Goal: Navigation & Orientation: Find specific page/section

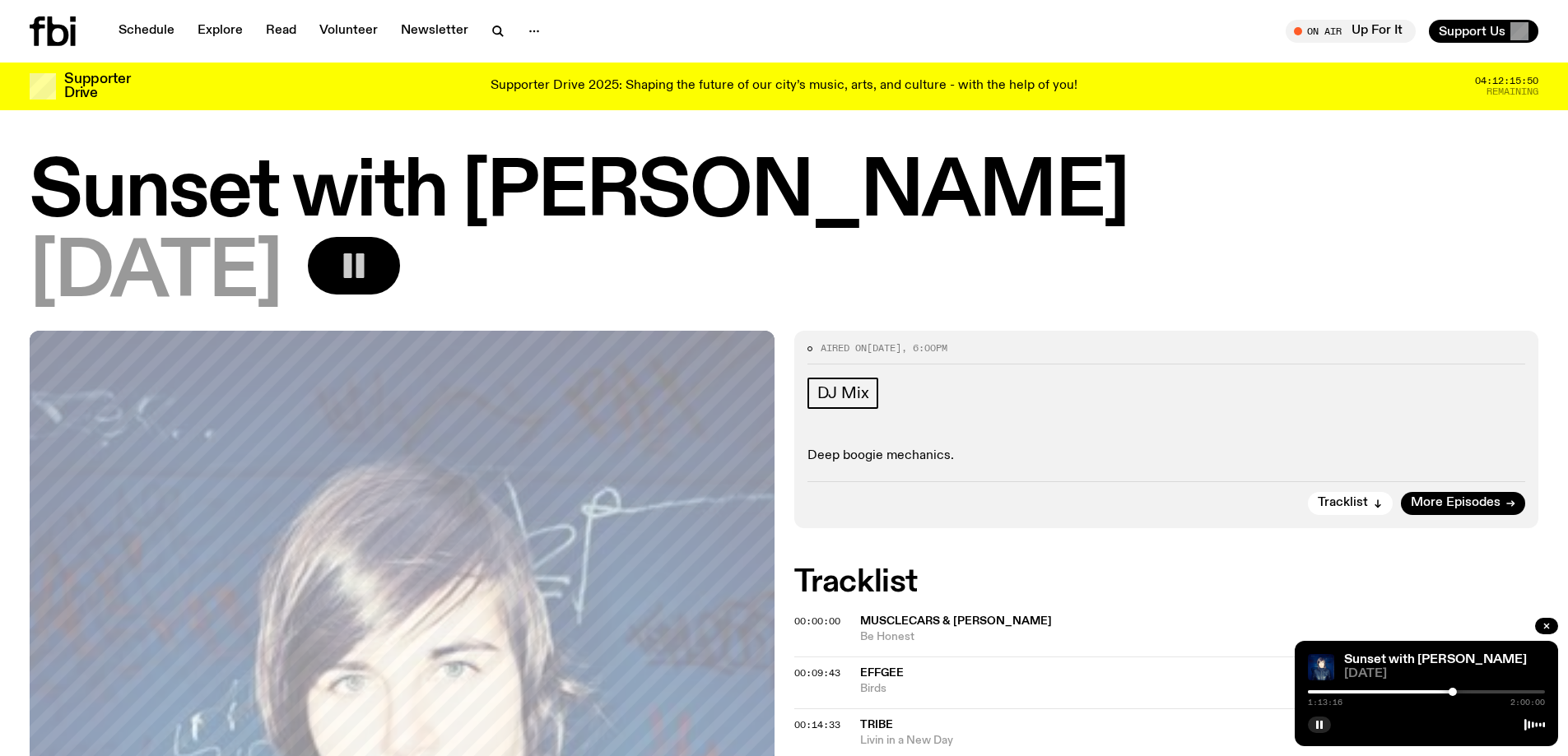
click at [400, 248] on button "button" at bounding box center [354, 265] width 92 height 57
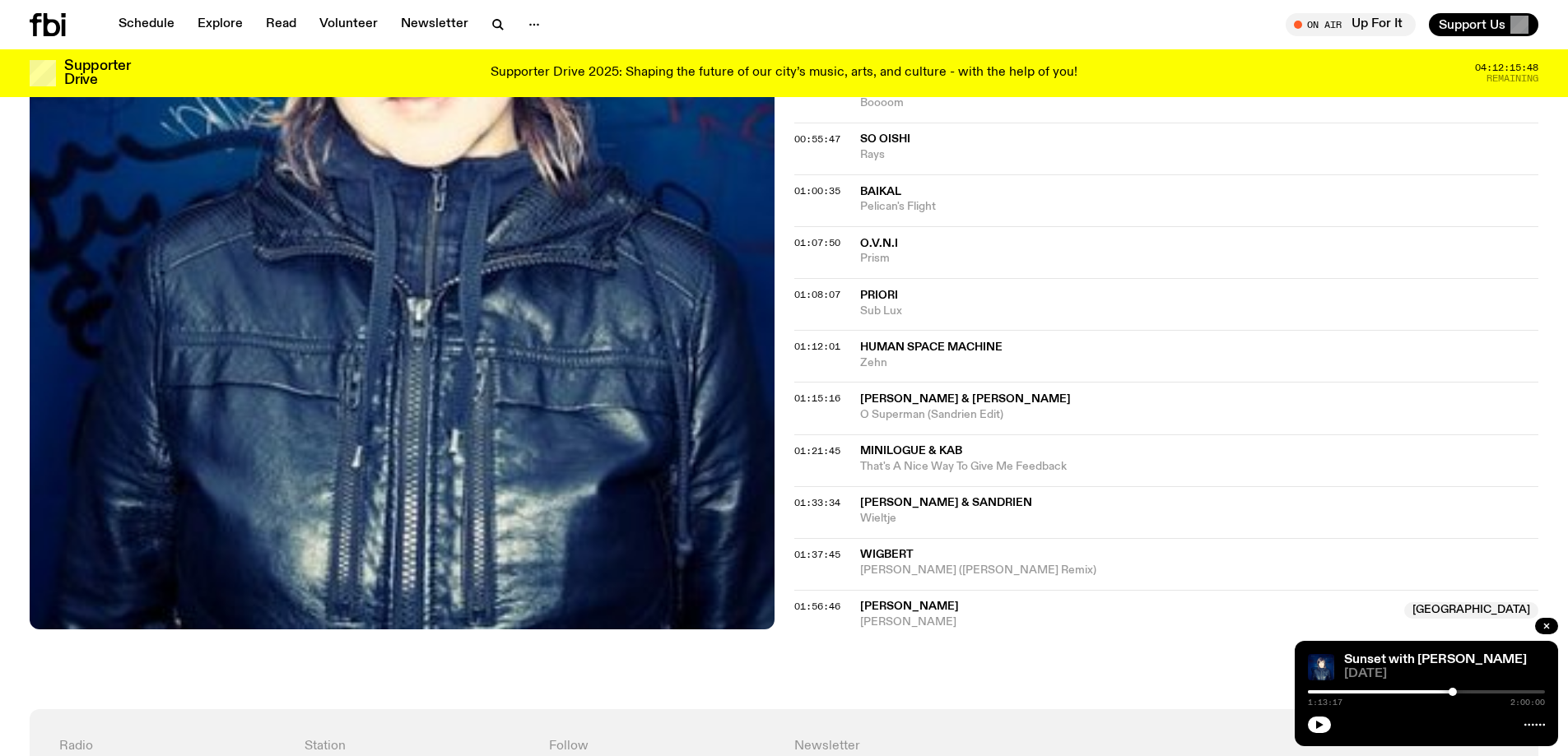
scroll to position [1470, 0]
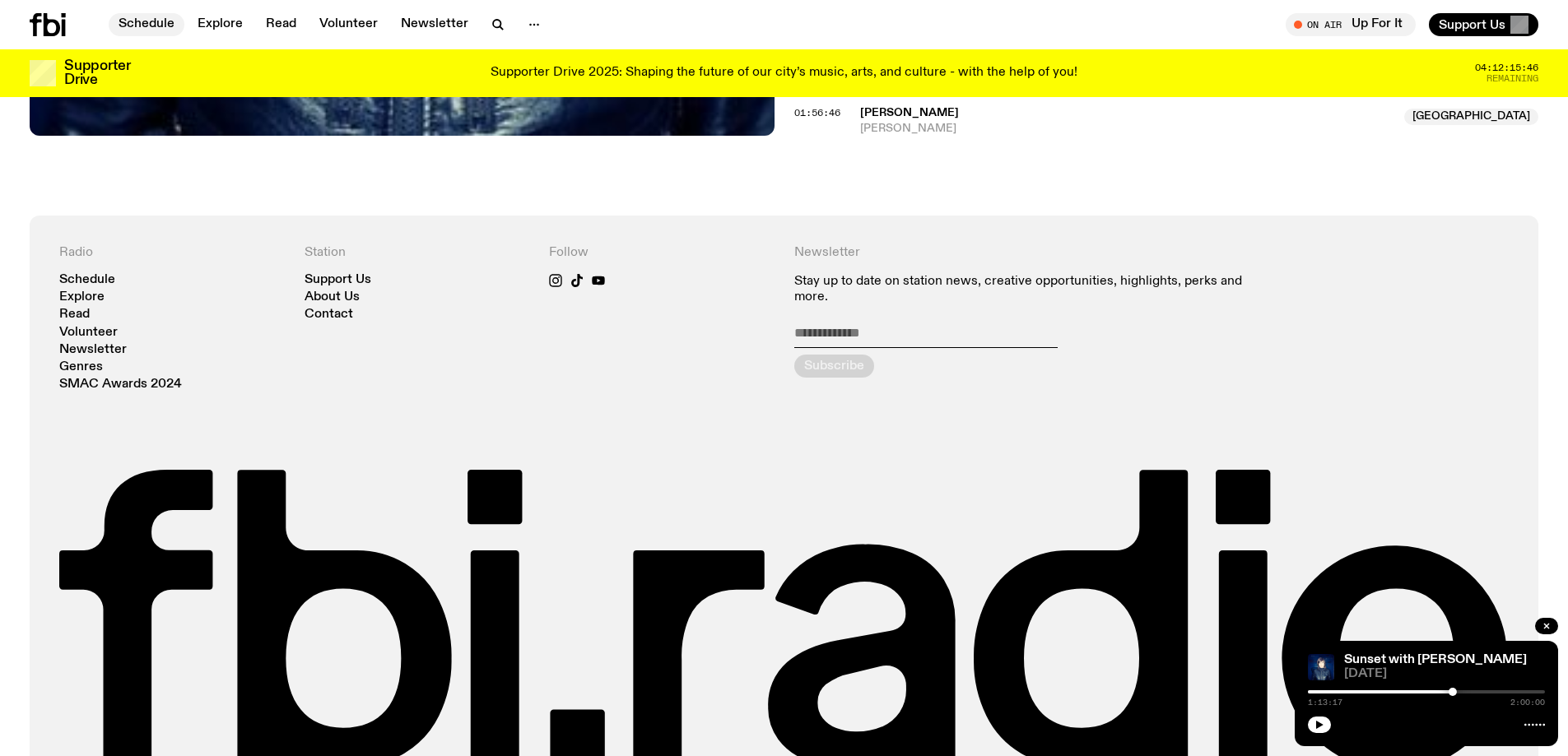
click at [125, 21] on link "Schedule" at bounding box center [146, 24] width 76 height 23
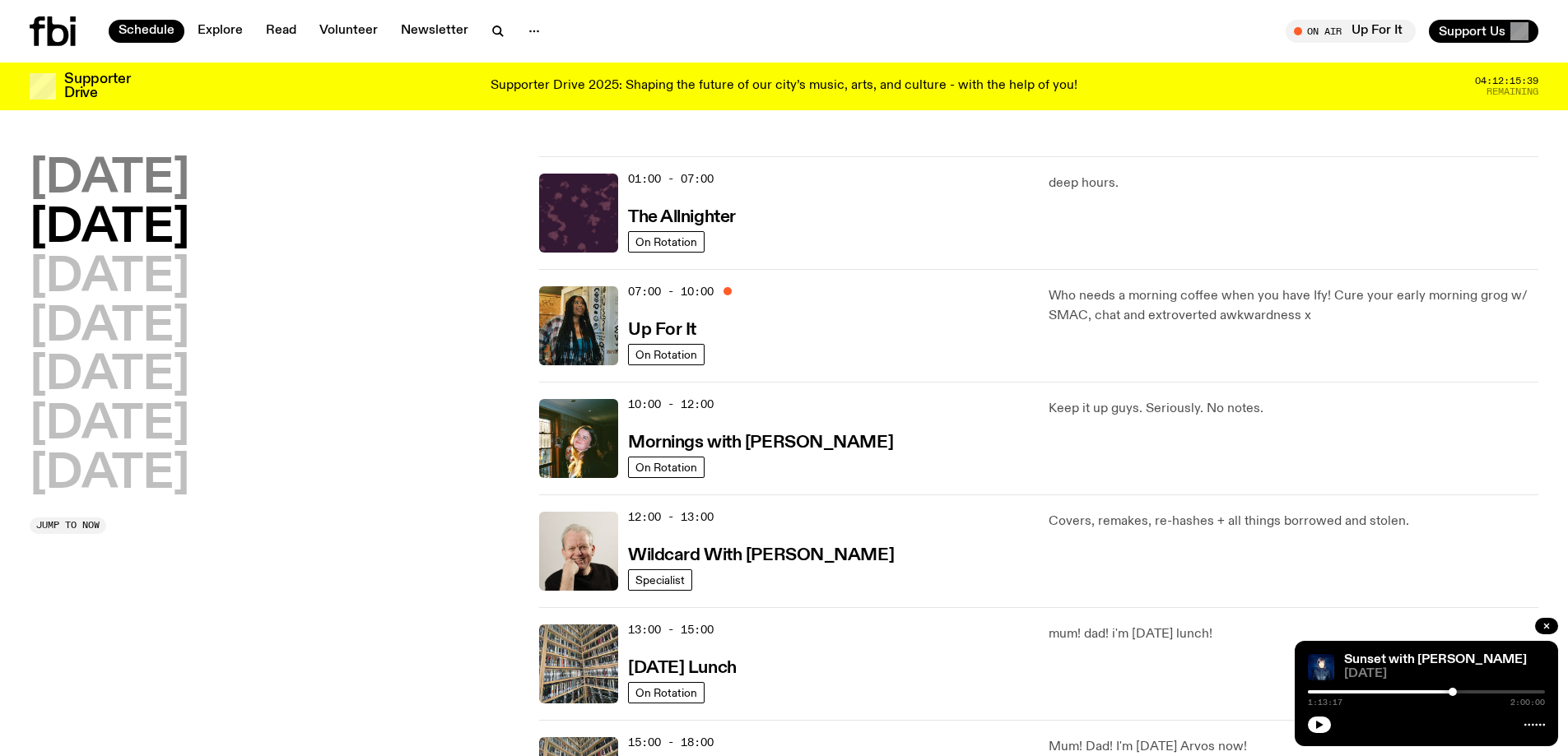
click at [120, 173] on h2 "[DATE]" at bounding box center [109, 179] width 160 height 47
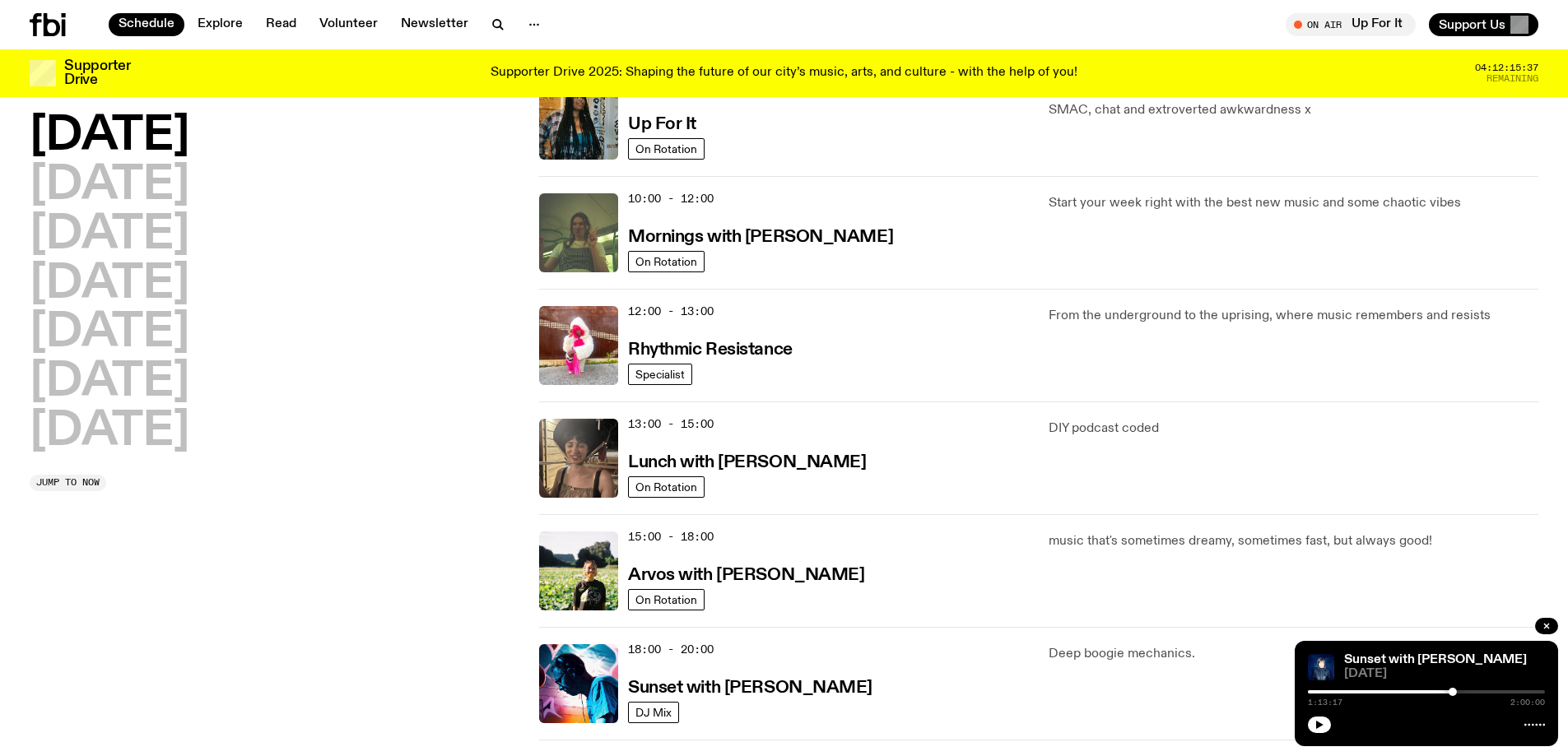
scroll to position [458, 0]
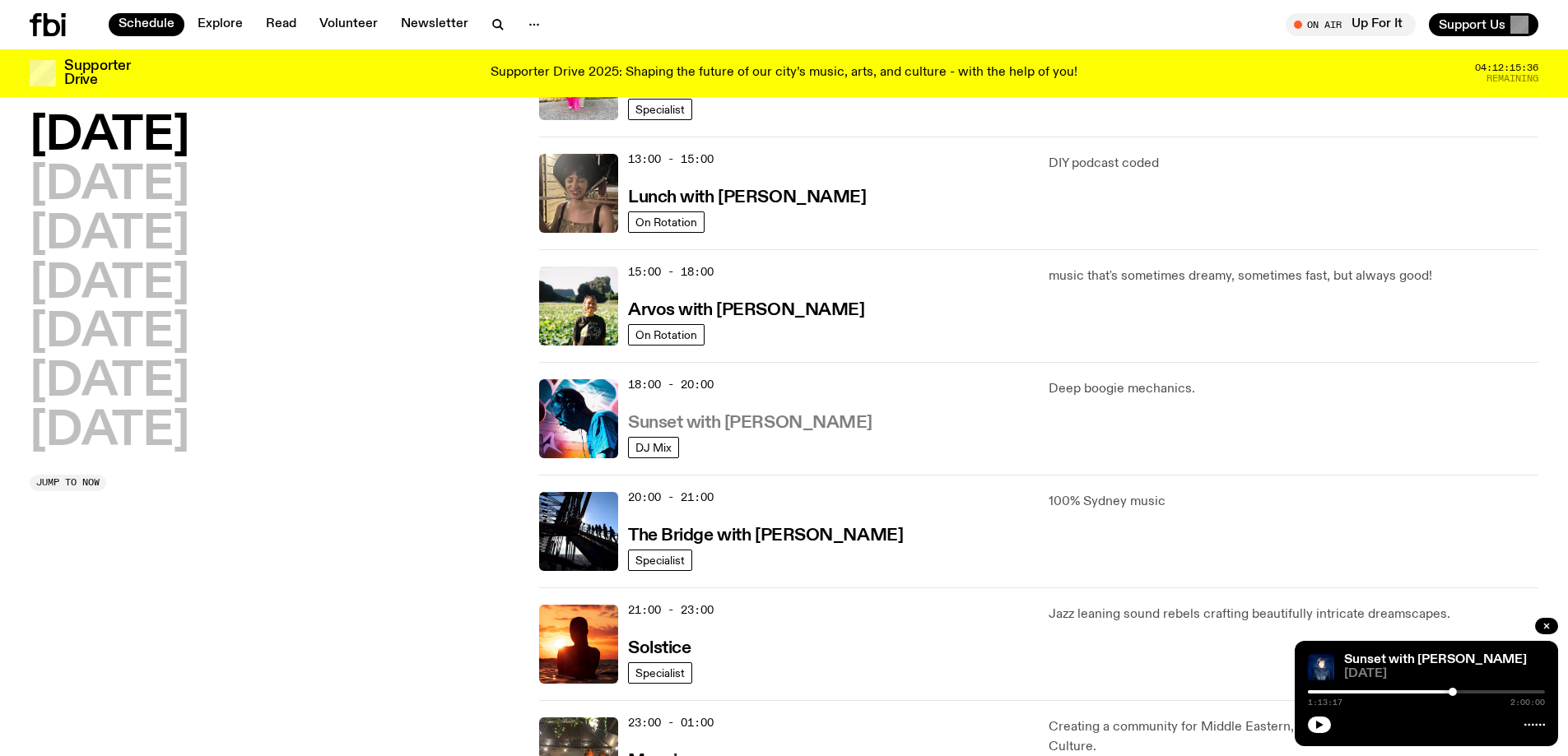
click at [682, 431] on h3 "Sunset with [PERSON_NAME]" at bounding box center [751, 423] width 244 height 17
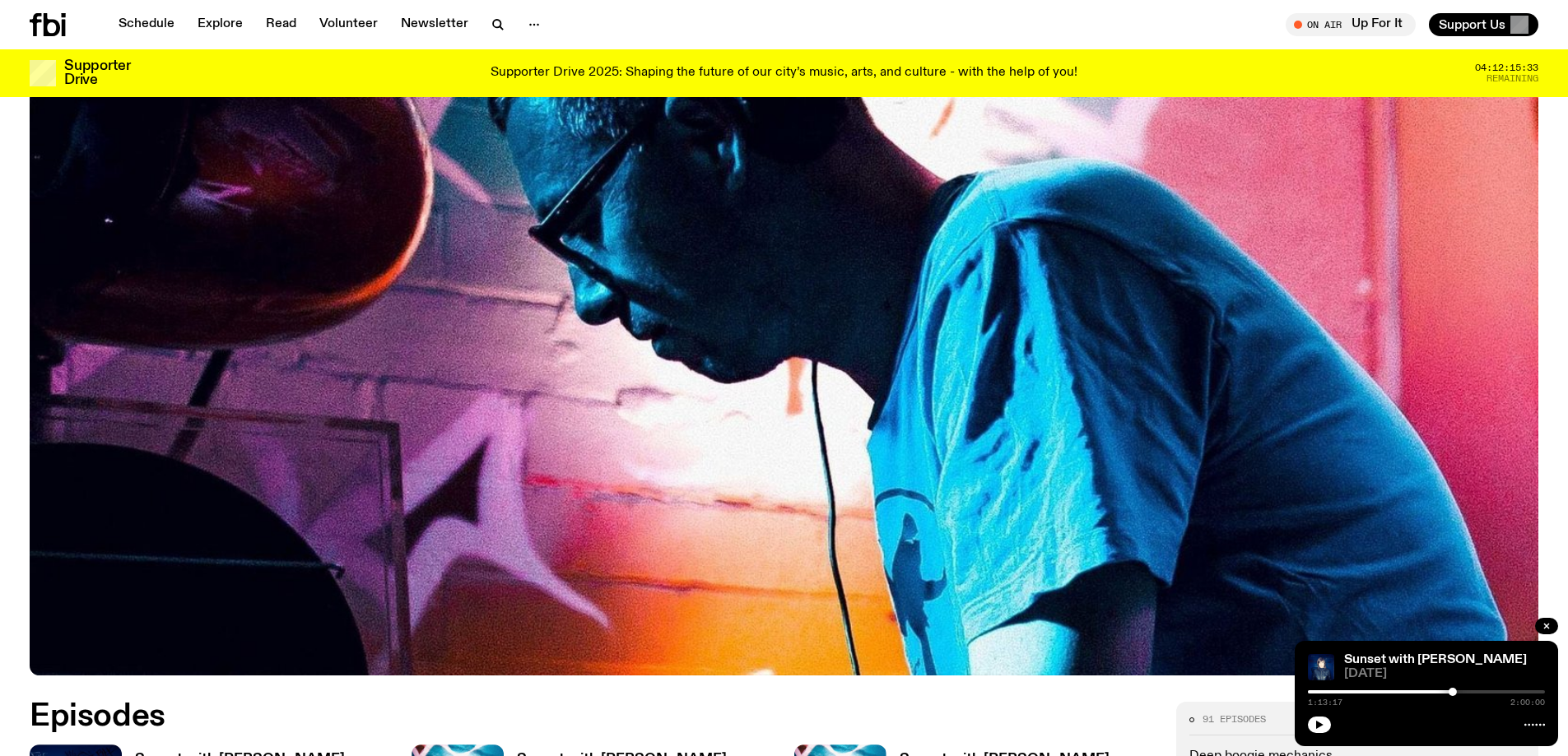
scroll to position [810, 0]
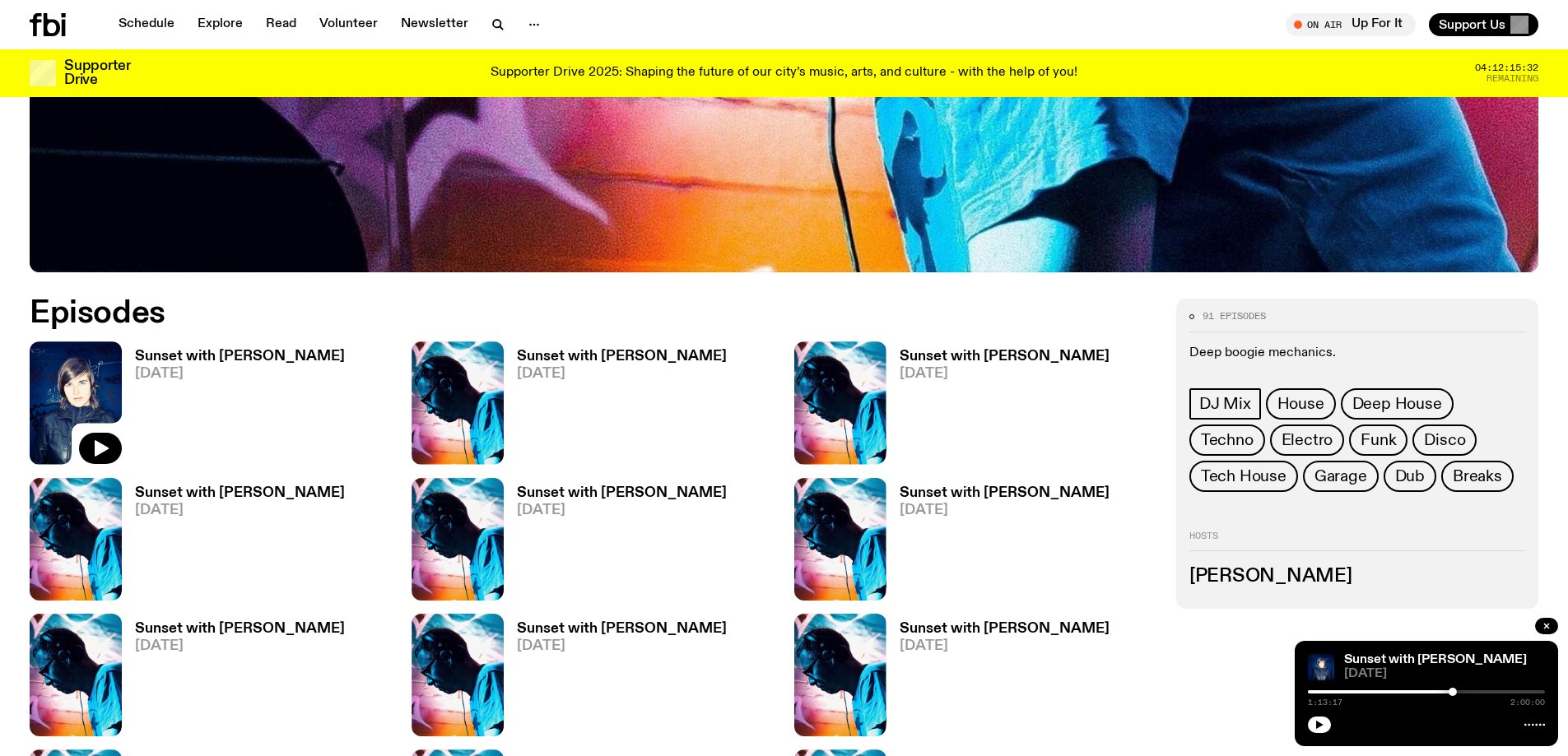
click at [574, 350] on h3 "Sunset with [PERSON_NAME]" at bounding box center [622, 357] width 210 height 14
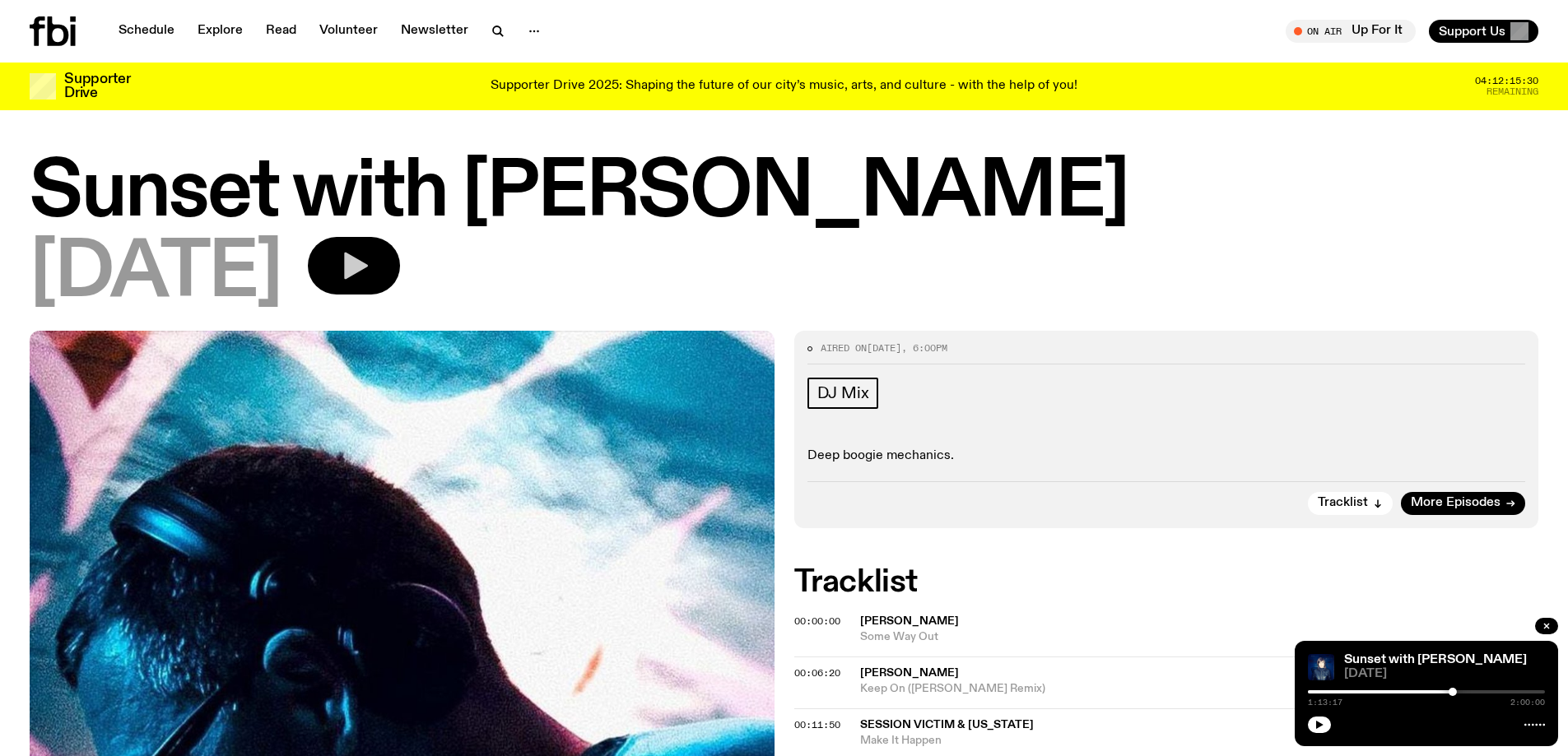
click at [370, 256] on icon "button" at bounding box center [354, 265] width 33 height 33
